Goal: Task Accomplishment & Management: Complete application form

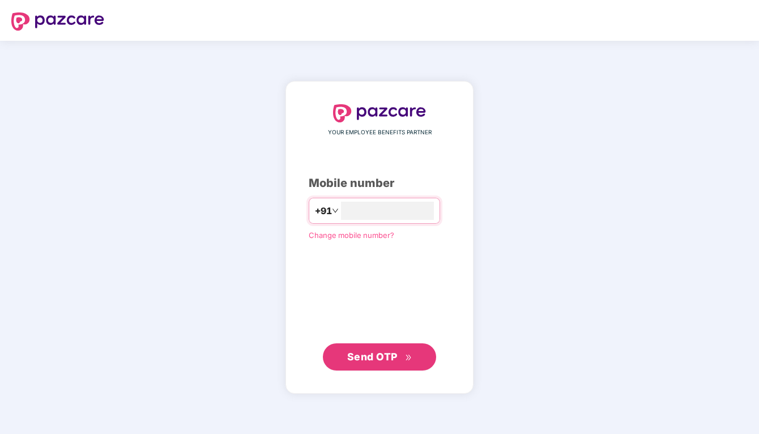
type input "**********"
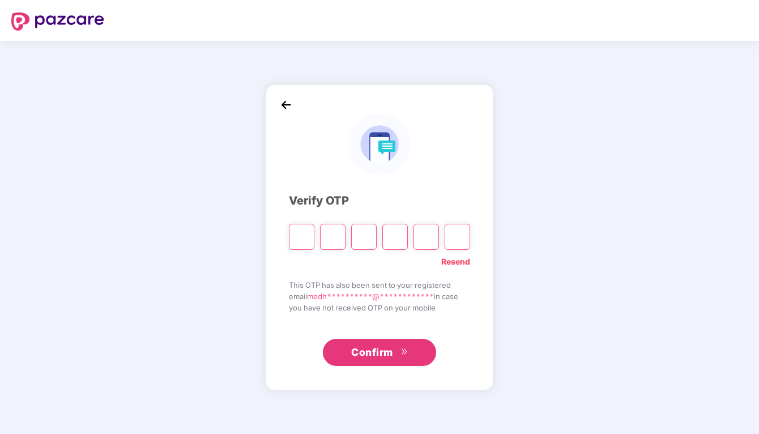
type input "*"
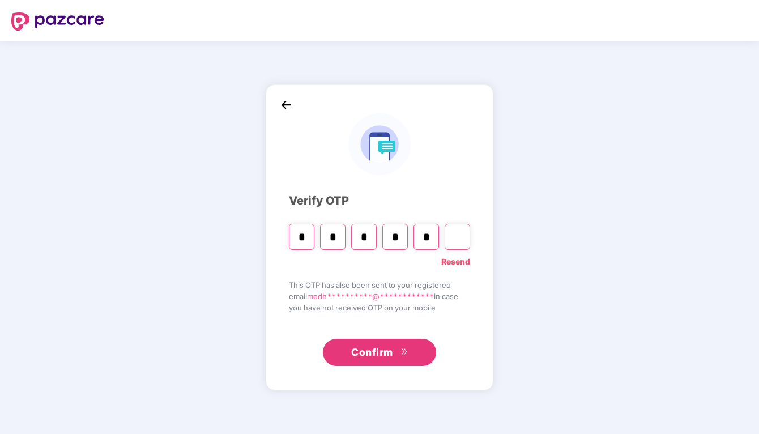
type input "*"
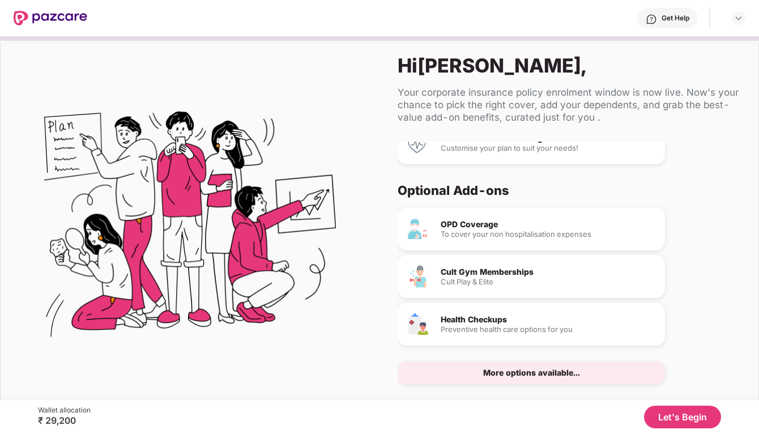
scroll to position [45, 0]
click at [672, 416] on button "Let's Begin" at bounding box center [682, 417] width 77 height 23
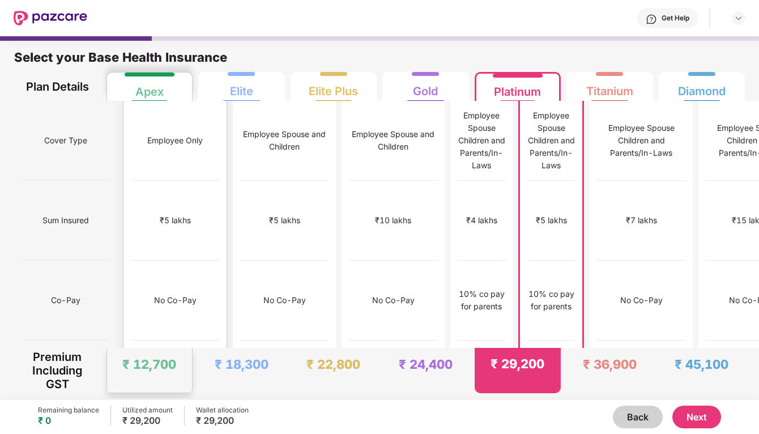
click at [169, 230] on div "₹5 lakhs" at bounding box center [175, 221] width 88 height 80
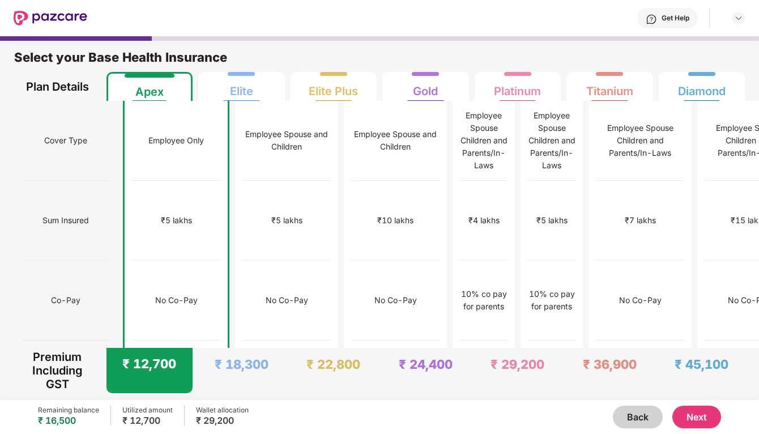
click at [698, 417] on button "Next" at bounding box center [697, 417] width 49 height 23
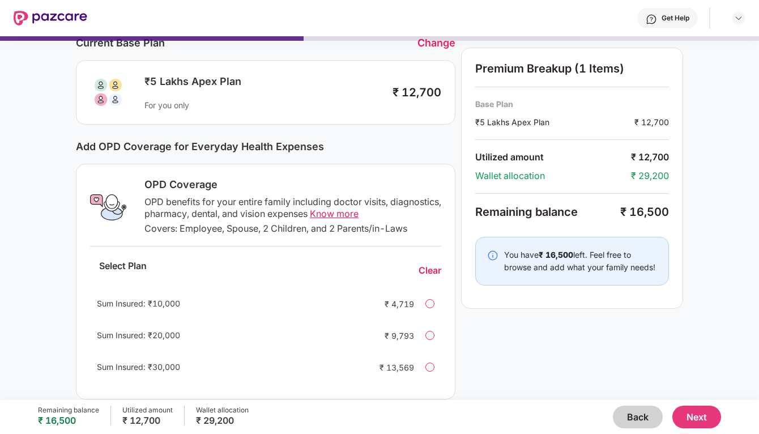
scroll to position [57, 0]
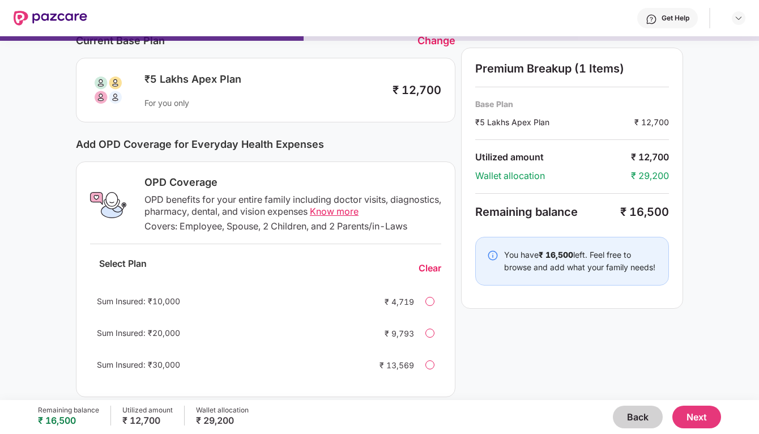
click at [359, 211] on span "Know more" at bounding box center [334, 211] width 49 height 11
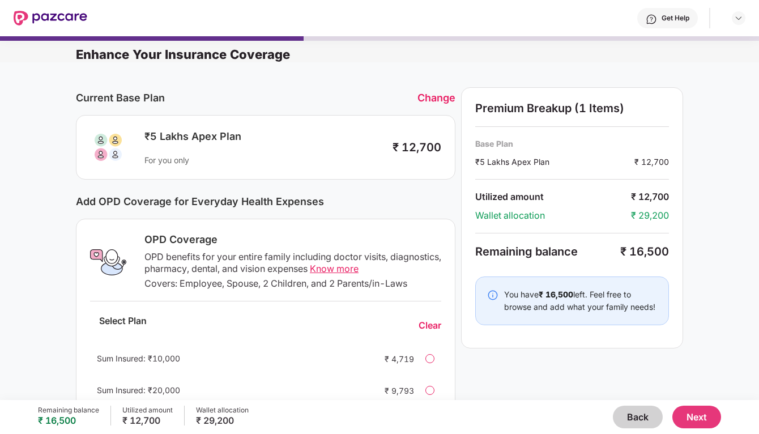
scroll to position [-6, 0]
click at [651, 415] on button "Back" at bounding box center [638, 417] width 50 height 23
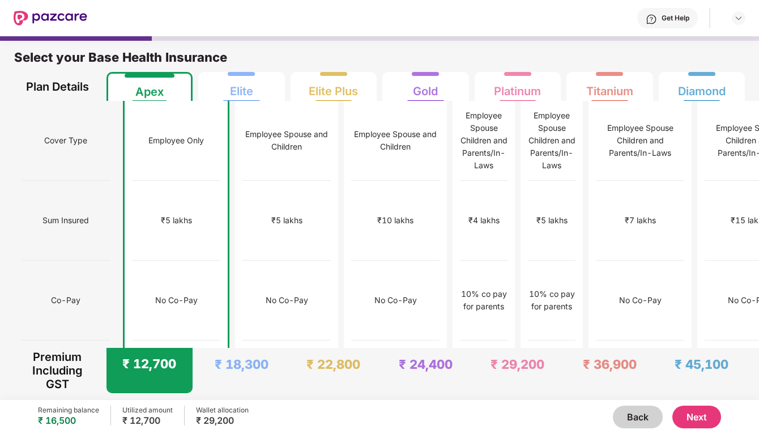
click at [717, 421] on button "Next" at bounding box center [697, 417] width 49 height 23
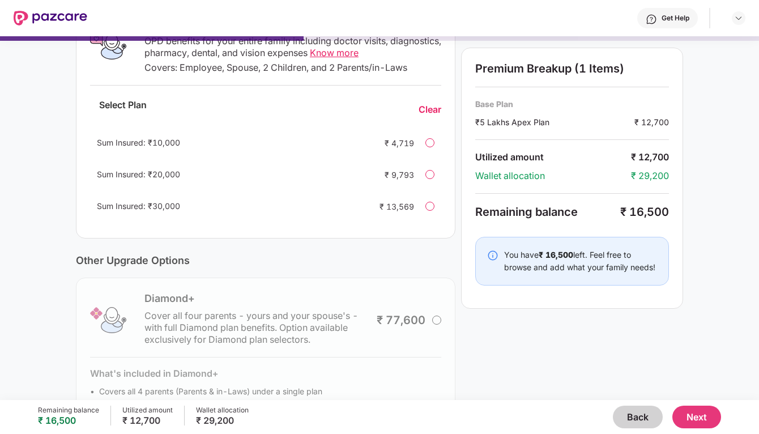
scroll to position [181, 0]
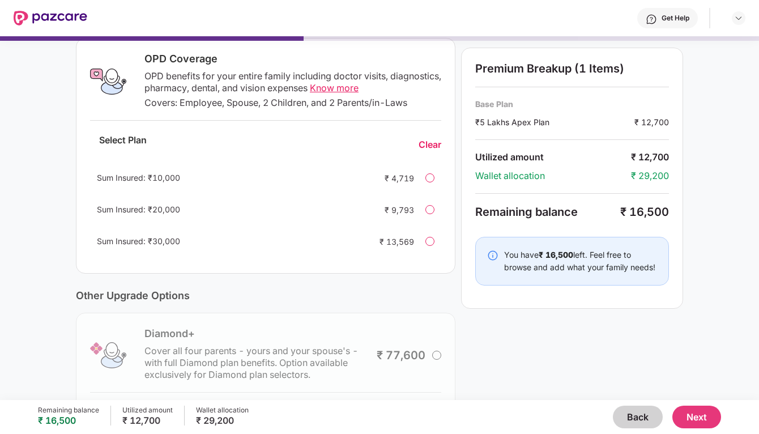
click at [694, 419] on button "Next" at bounding box center [697, 417] width 49 height 23
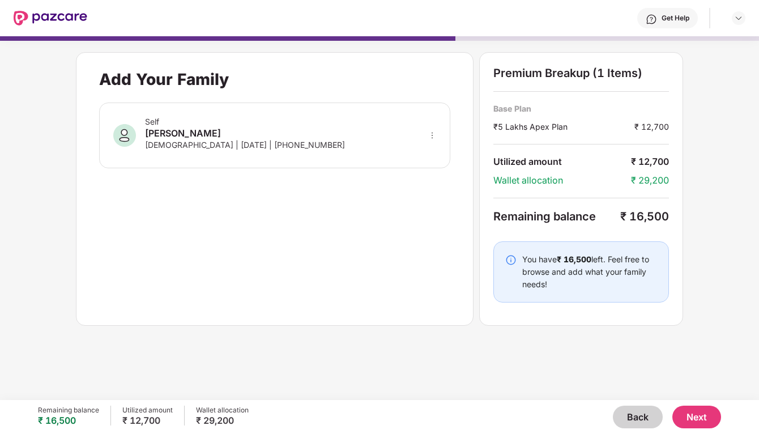
click at [694, 419] on button "Next" at bounding box center [697, 417] width 49 height 23
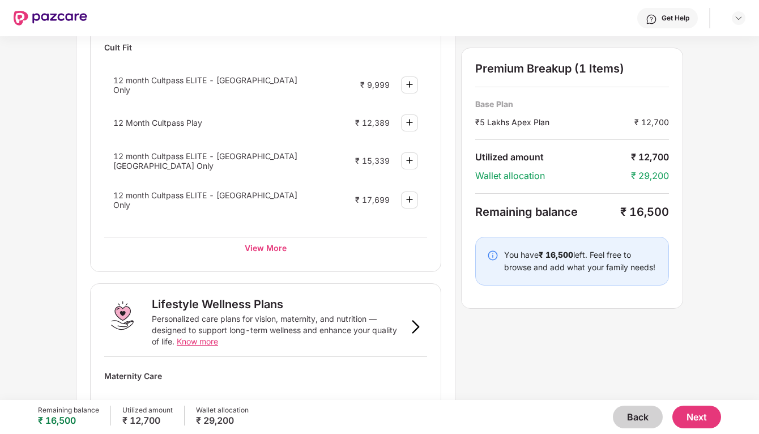
scroll to position [515, 0]
click at [269, 238] on div "View More" at bounding box center [265, 248] width 323 height 20
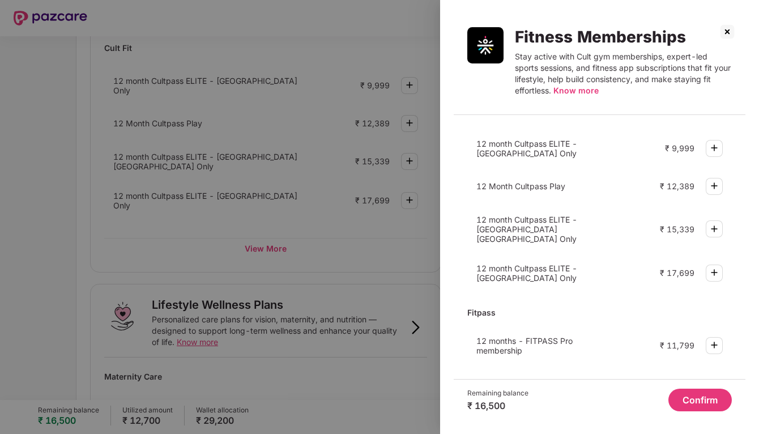
scroll to position [10, 0]
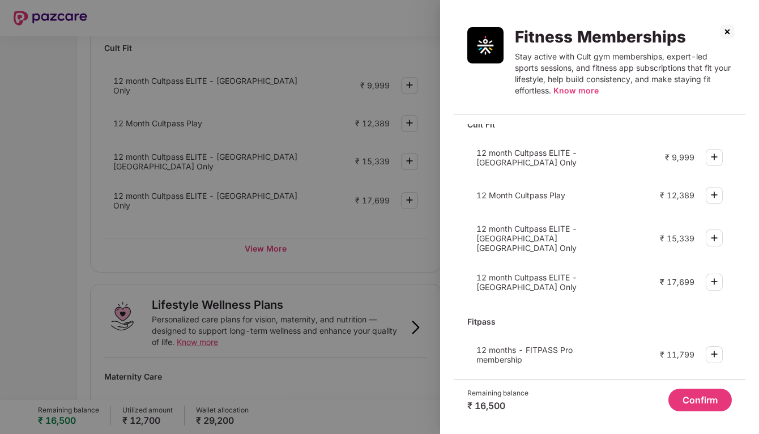
click at [713, 155] on img at bounding box center [715, 157] width 14 height 14
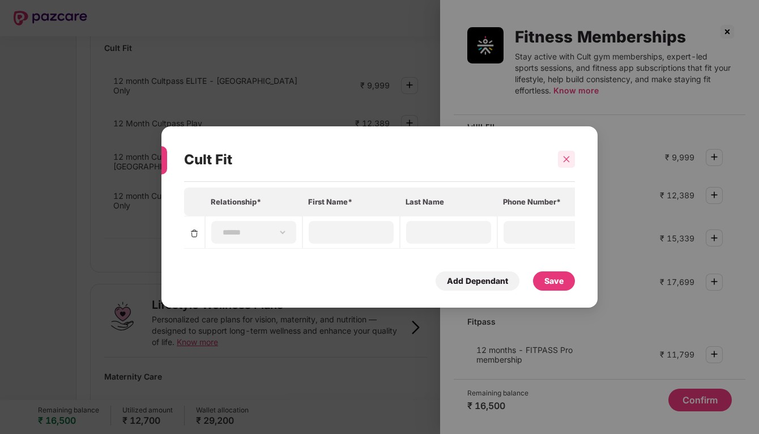
click at [570, 161] on icon "close" at bounding box center [567, 159] width 8 height 8
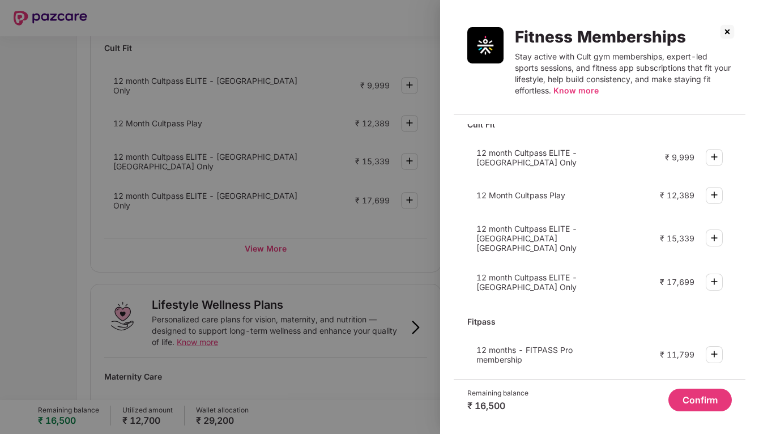
click at [729, 34] on img at bounding box center [728, 32] width 18 height 18
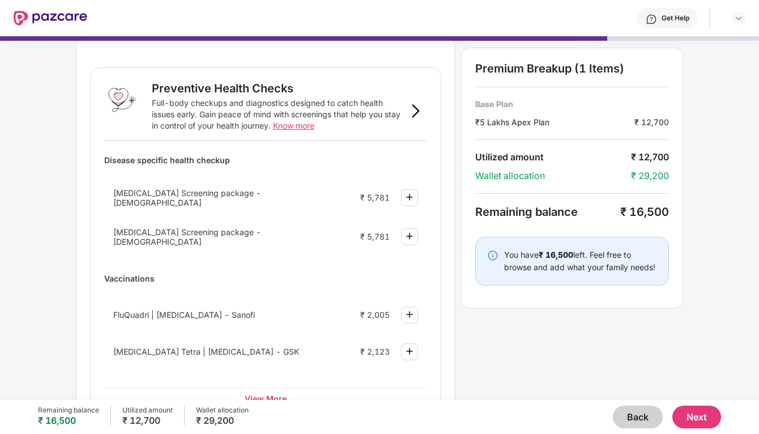
scroll to position [39, 0]
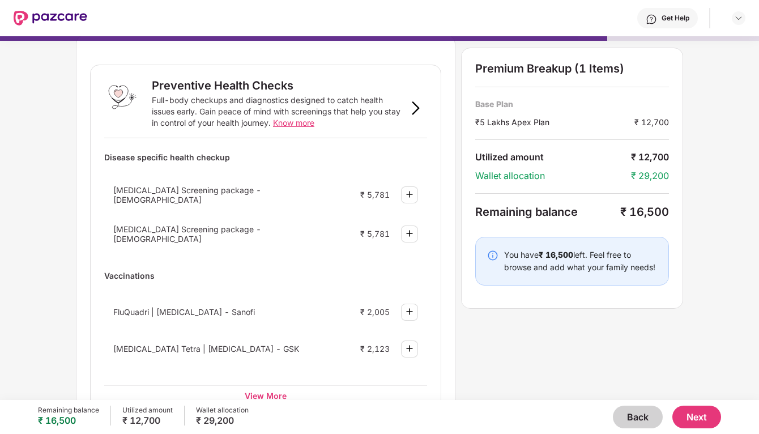
click at [649, 421] on button "Back" at bounding box center [638, 417] width 50 height 23
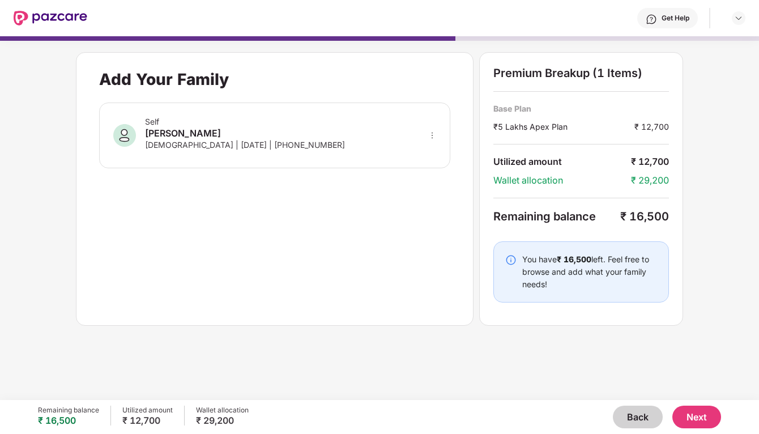
scroll to position [0, 0]
click at [639, 419] on button "Back" at bounding box center [638, 417] width 50 height 23
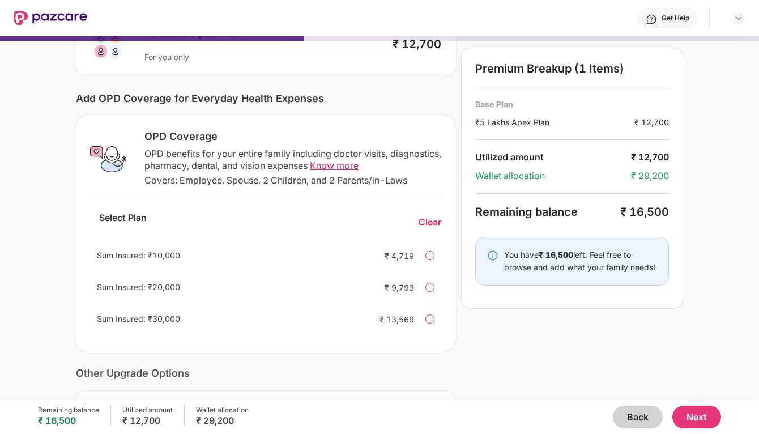
scroll to position [107, 0]
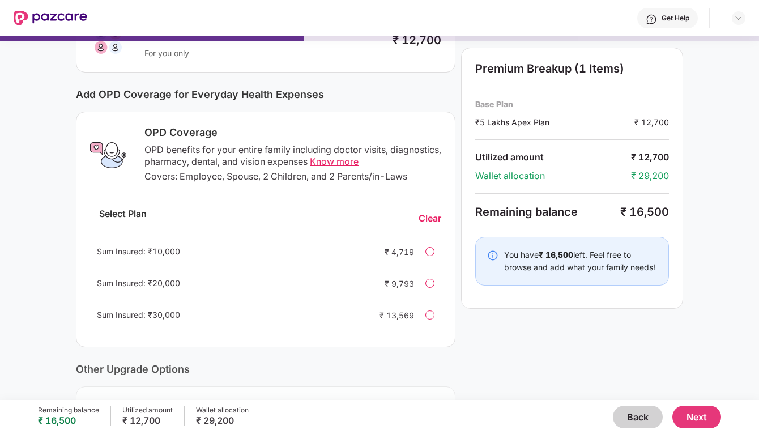
click at [702, 417] on button "Next" at bounding box center [697, 417] width 49 height 23
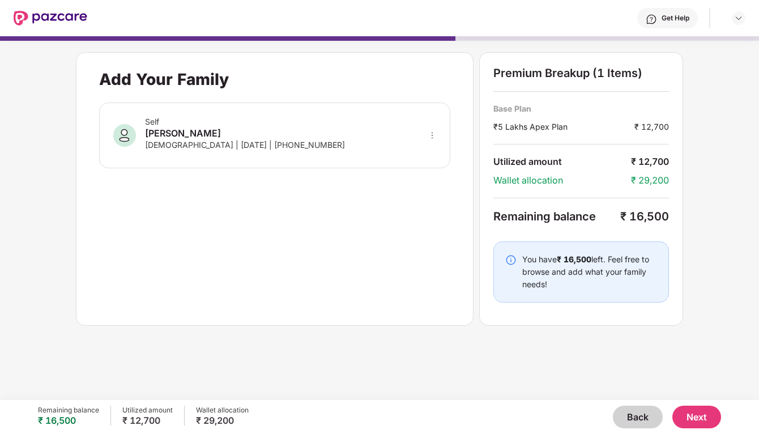
click at [693, 414] on button "Next" at bounding box center [697, 417] width 49 height 23
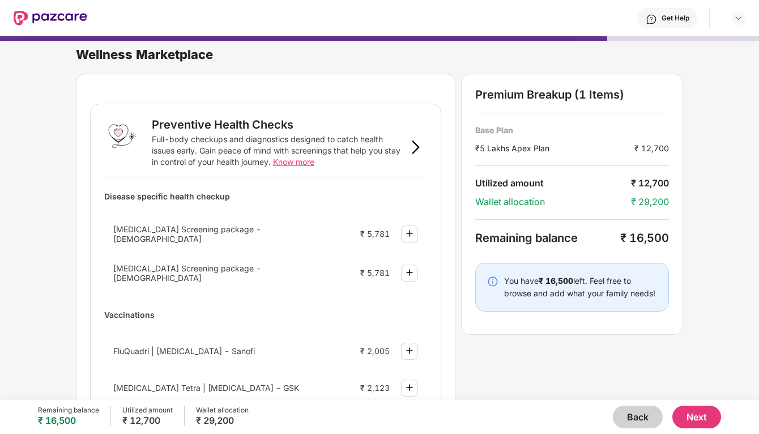
click at [690, 419] on button "Next" at bounding box center [697, 417] width 49 height 23
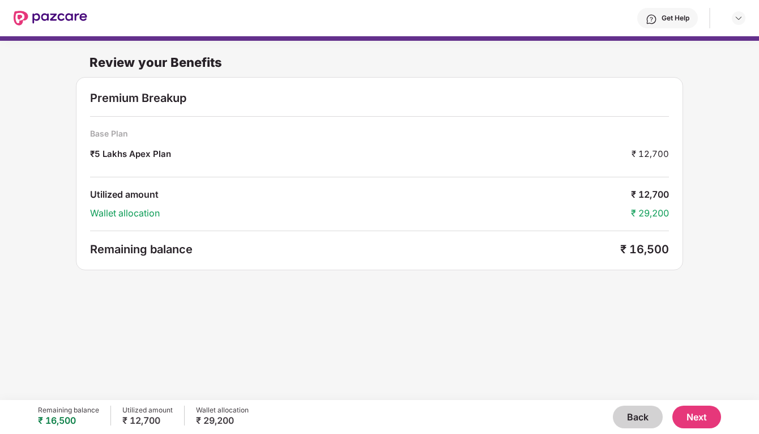
click at [703, 417] on button "Next" at bounding box center [697, 417] width 49 height 23
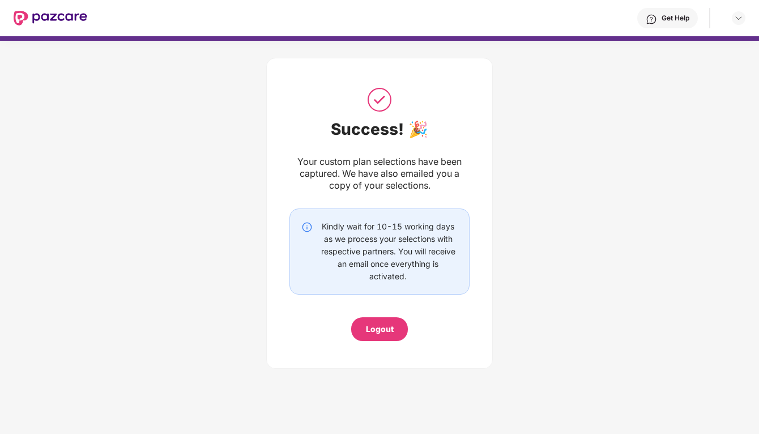
click at [374, 332] on div "Logout" at bounding box center [380, 329] width 28 height 12
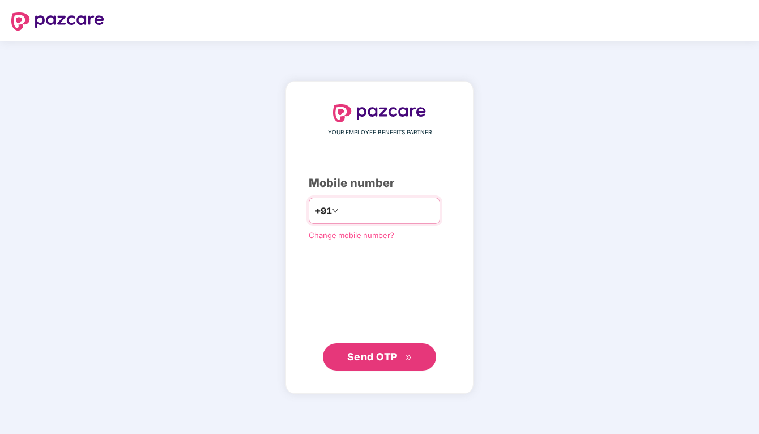
type input "**********"
click at [388, 350] on span "Send OTP" at bounding box center [372, 356] width 50 height 12
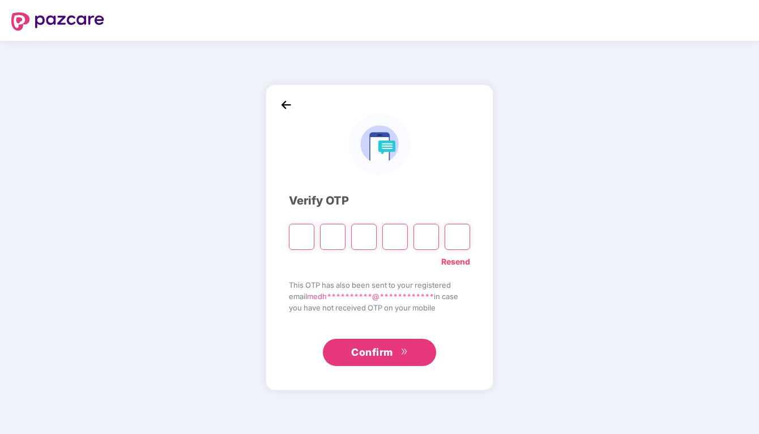
type input "*"
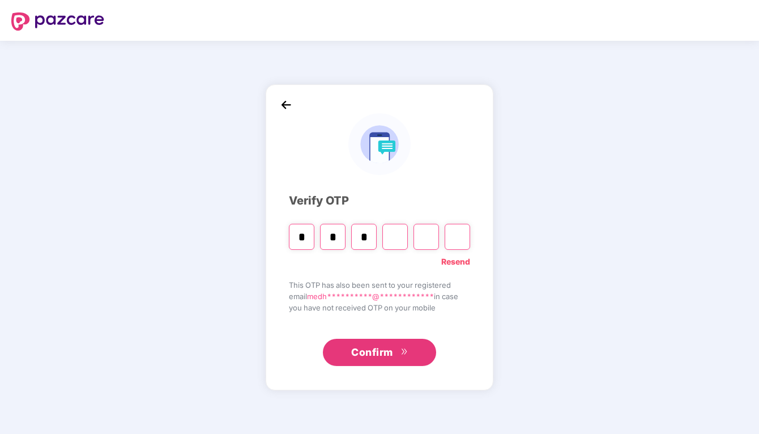
type input "*"
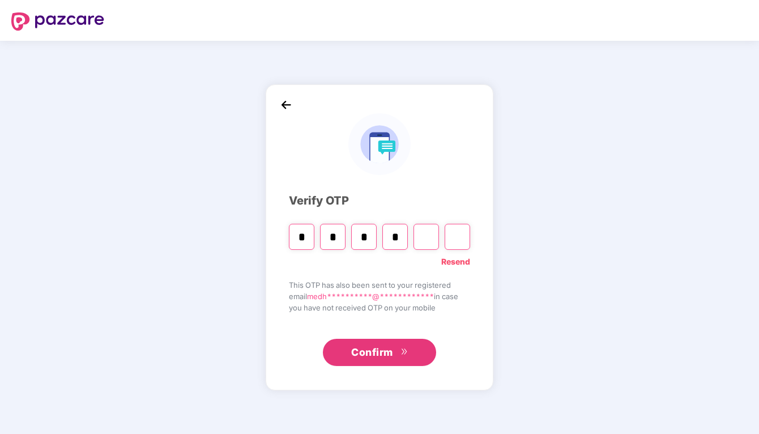
type input "*"
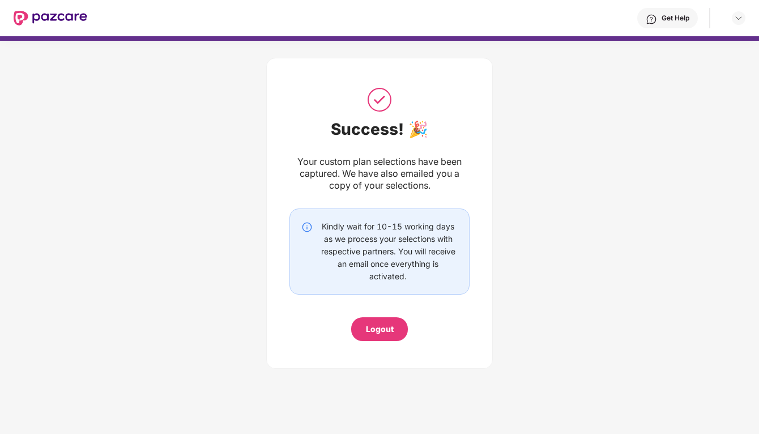
scroll to position [0, 0]
click at [673, 20] on div "Get Help" at bounding box center [676, 18] width 28 height 9
